Goal: Answer question/provide support

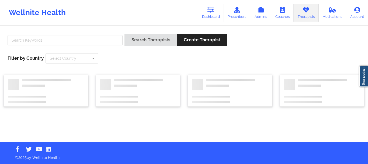
click at [83, 46] on div at bounding box center [65, 41] width 119 height 15
click at [90, 40] on input "text" at bounding box center [65, 40] width 115 height 10
paste input "[PERSON_NAME]"
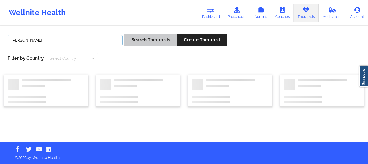
type input "[PERSON_NAME]"
click at [147, 39] on button "Search Therapists" at bounding box center [151, 40] width 52 height 12
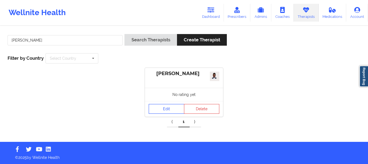
click at [167, 110] on link "Edit" at bounding box center [167, 109] width 36 height 10
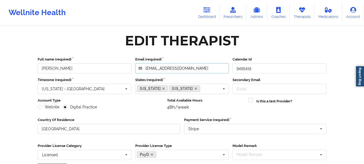
drag, startPoint x: 217, startPoint y: 68, endPoint x: 120, endPoint y: 58, distance: 97.5
click at [113, 59] on div "Full name (required) [PERSON_NAME] Email (required) [EMAIL_ADDRESS][DOMAIN_NAME…" at bounding box center [182, 65] width 292 height 17
click at [210, 8] on icon at bounding box center [206, 10] width 7 height 6
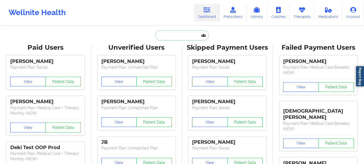
click at [185, 35] on input "text" at bounding box center [181, 35] width 53 height 10
paste input "[EMAIL_ADDRESS][PERSON_NAME][DOMAIN_NAME]"
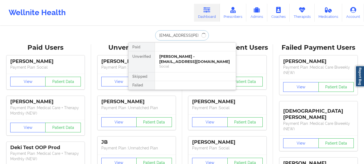
type input "[EMAIL_ADDRESS][PERSON_NAME][DOMAIN_NAME]"
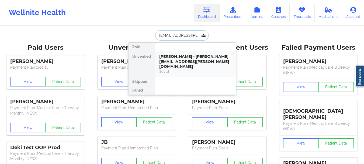
click at [183, 69] on div "Social" at bounding box center [195, 71] width 72 height 5
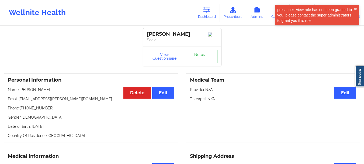
click at [195, 57] on link "Notes" at bounding box center [200, 56] width 36 height 13
